Goal: Transaction & Acquisition: Purchase product/service

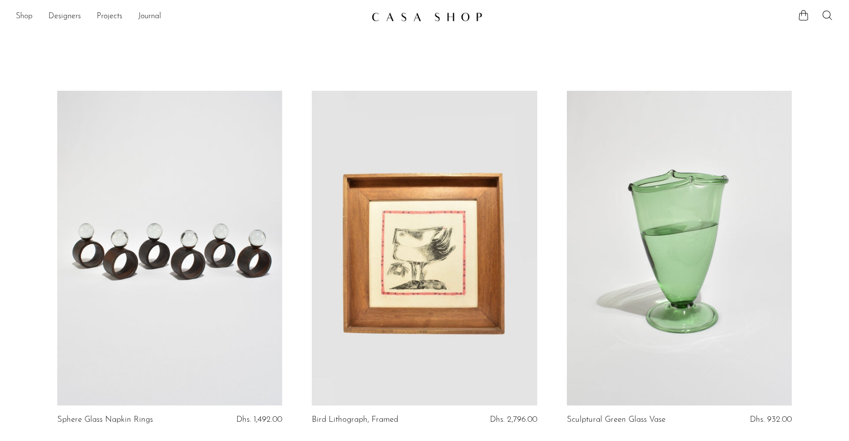
click at [23, 12] on link "Shop" at bounding box center [24, 16] width 17 height 13
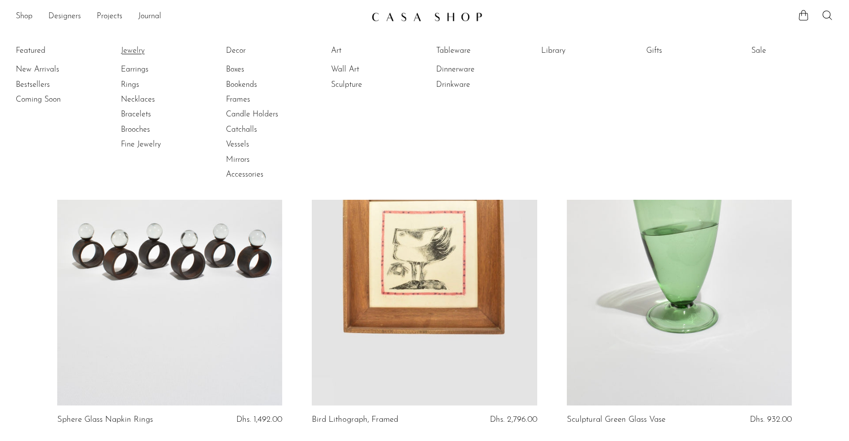
click at [128, 52] on link "Jewelry" at bounding box center [158, 50] width 74 height 11
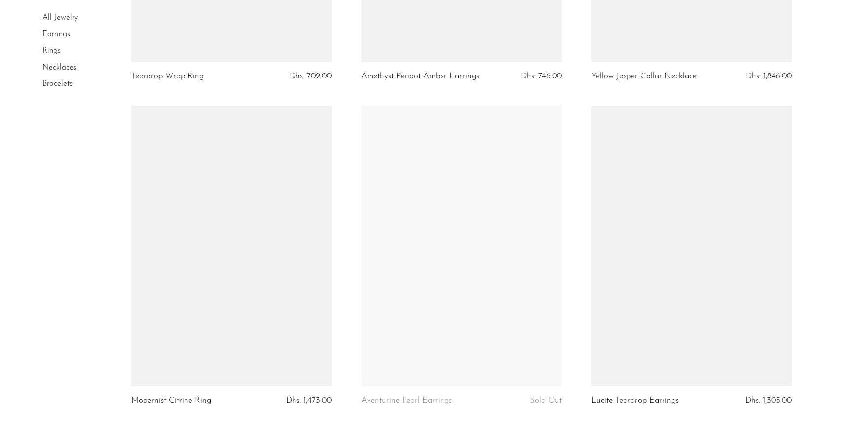
scroll to position [3769, 0]
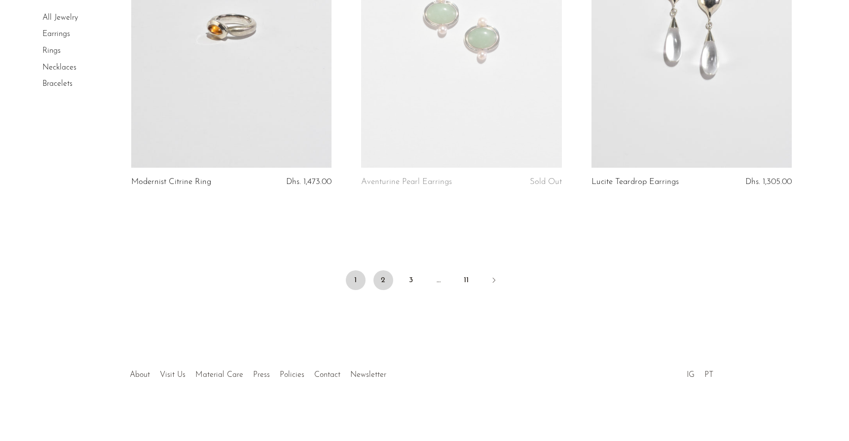
click at [388, 278] on link "2" at bounding box center [383, 280] width 20 height 20
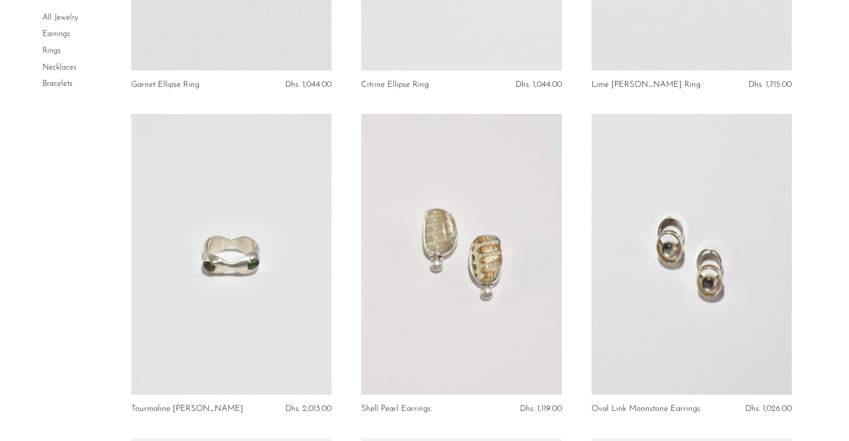
scroll to position [638, 0]
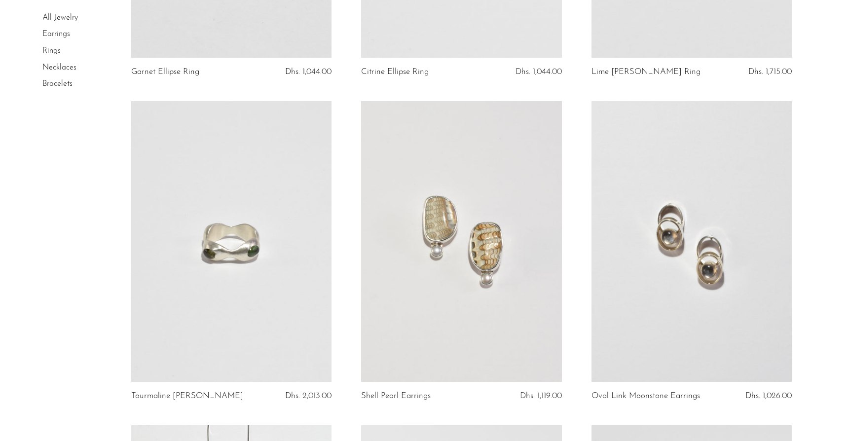
click at [467, 236] on link at bounding box center [461, 241] width 200 height 281
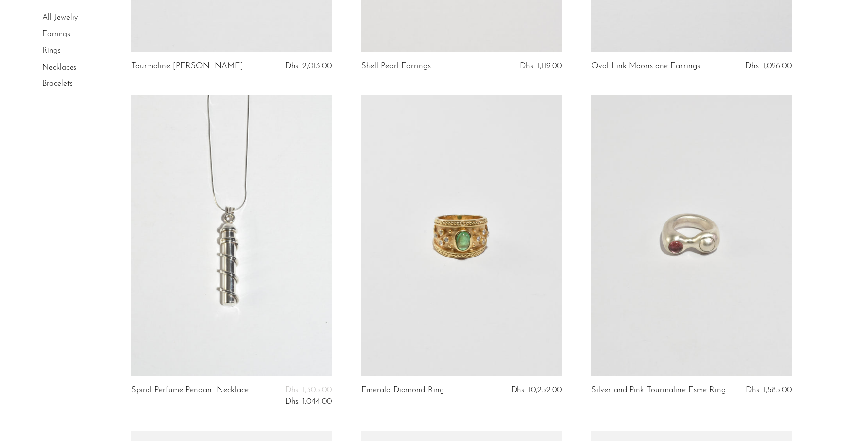
scroll to position [968, 0]
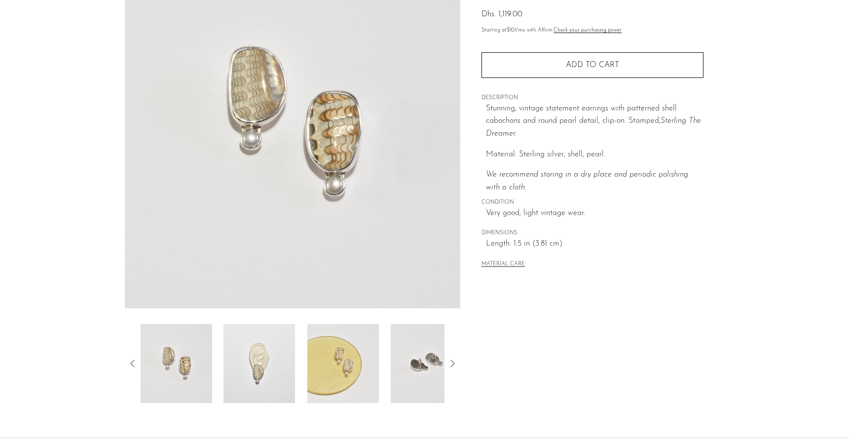
scroll to position [201, 0]
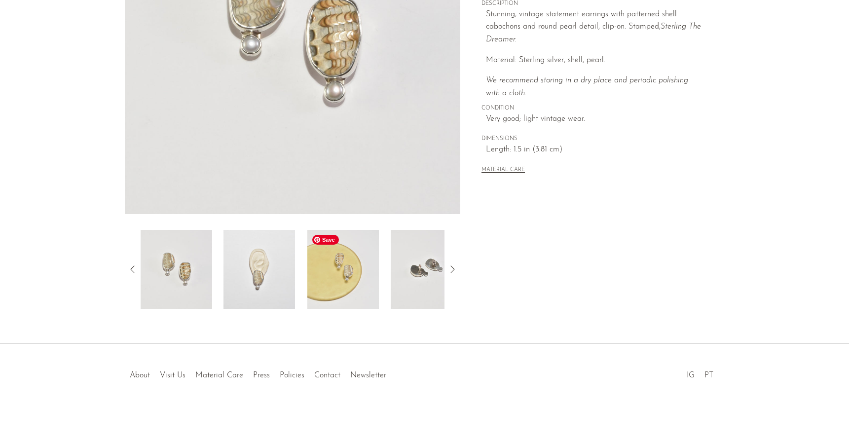
click at [350, 289] on img at bounding box center [343, 269] width 72 height 79
